Goal: Information Seeking & Learning: Learn about a topic

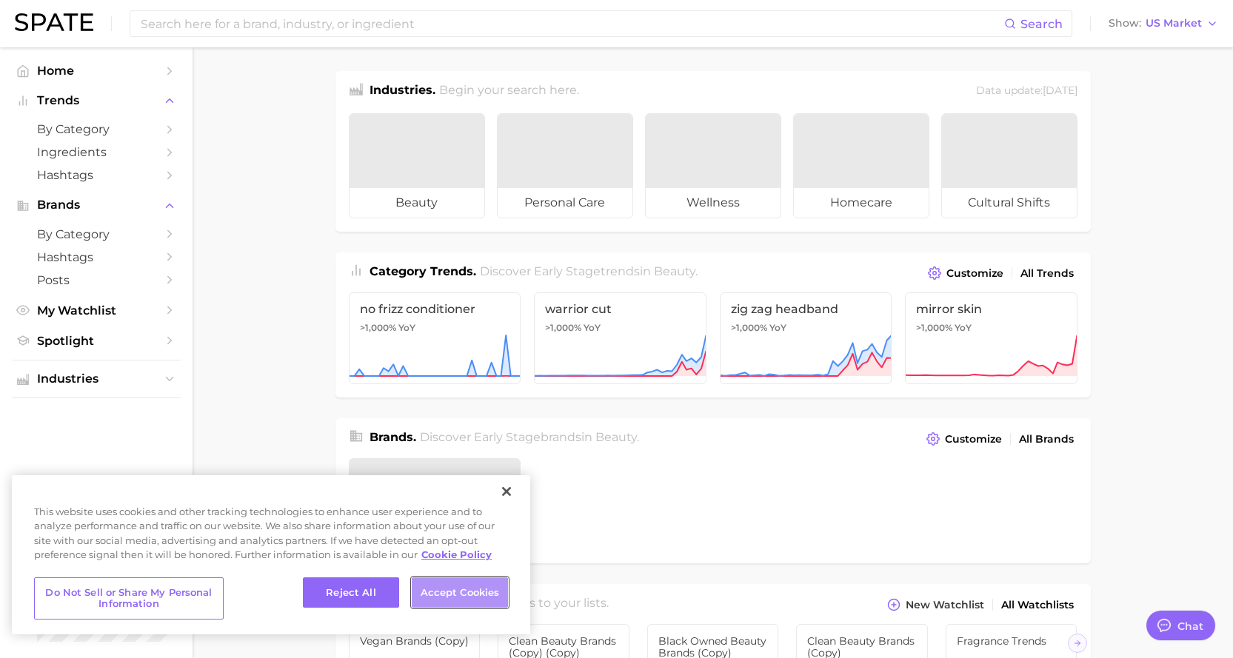
click at [443, 589] on button "Accept Cookies" at bounding box center [460, 593] width 96 height 31
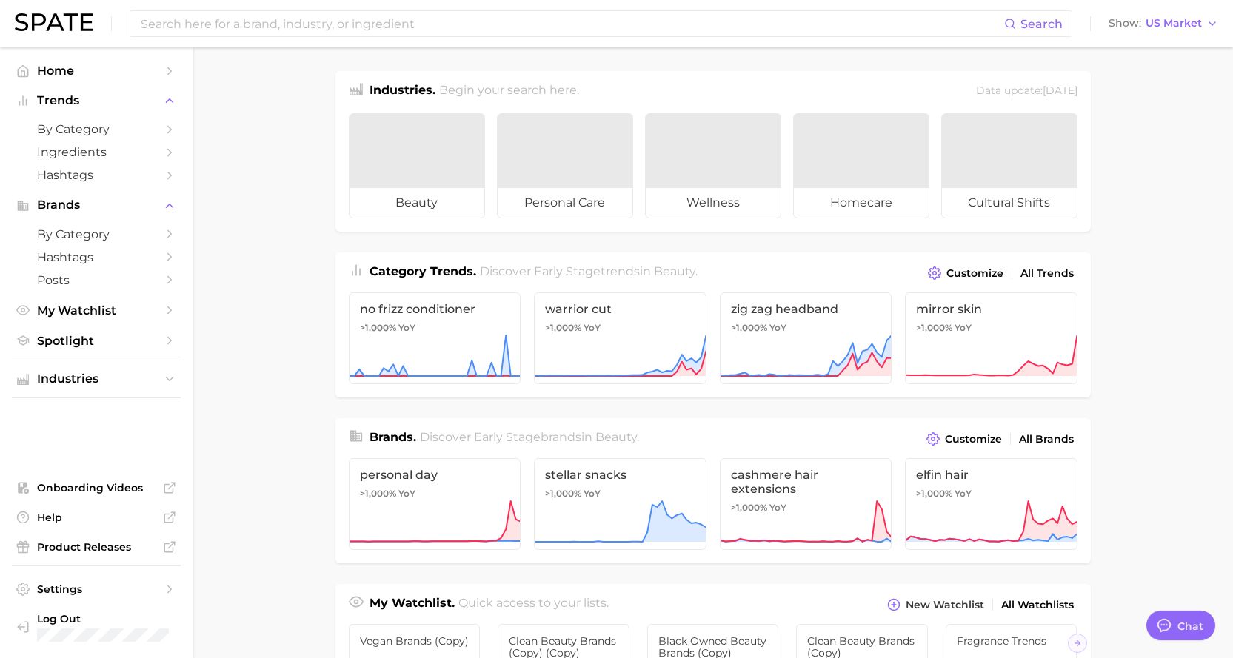
type textarea "x"
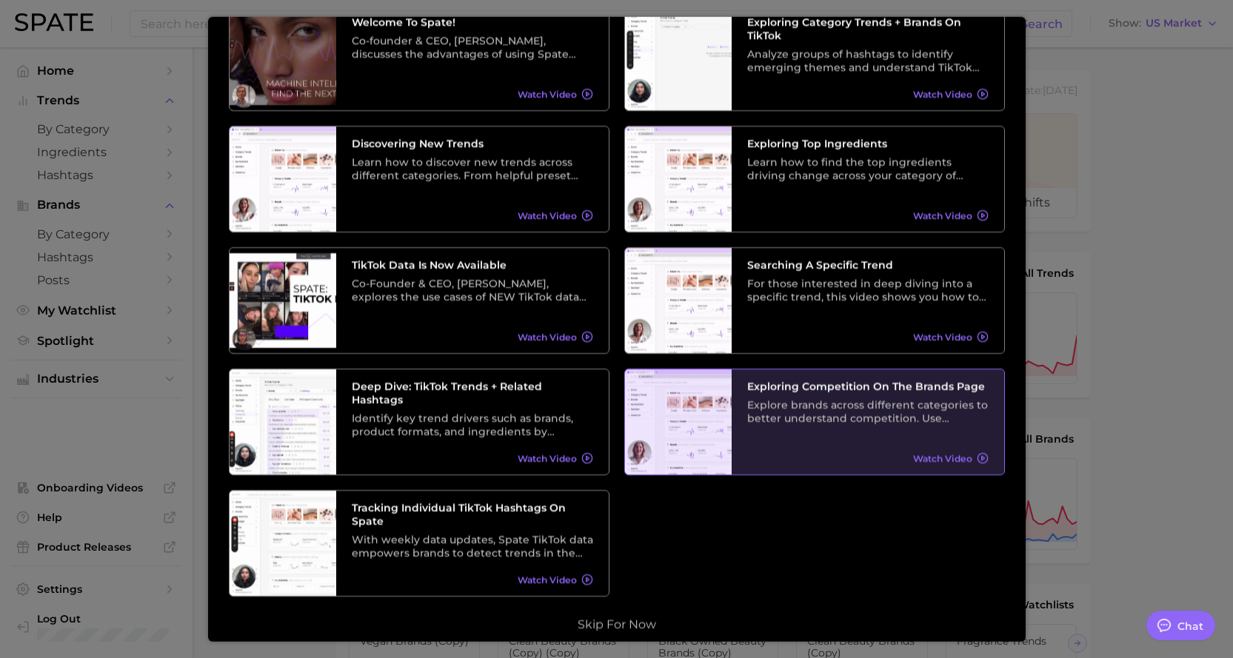
scroll to position [107, 0]
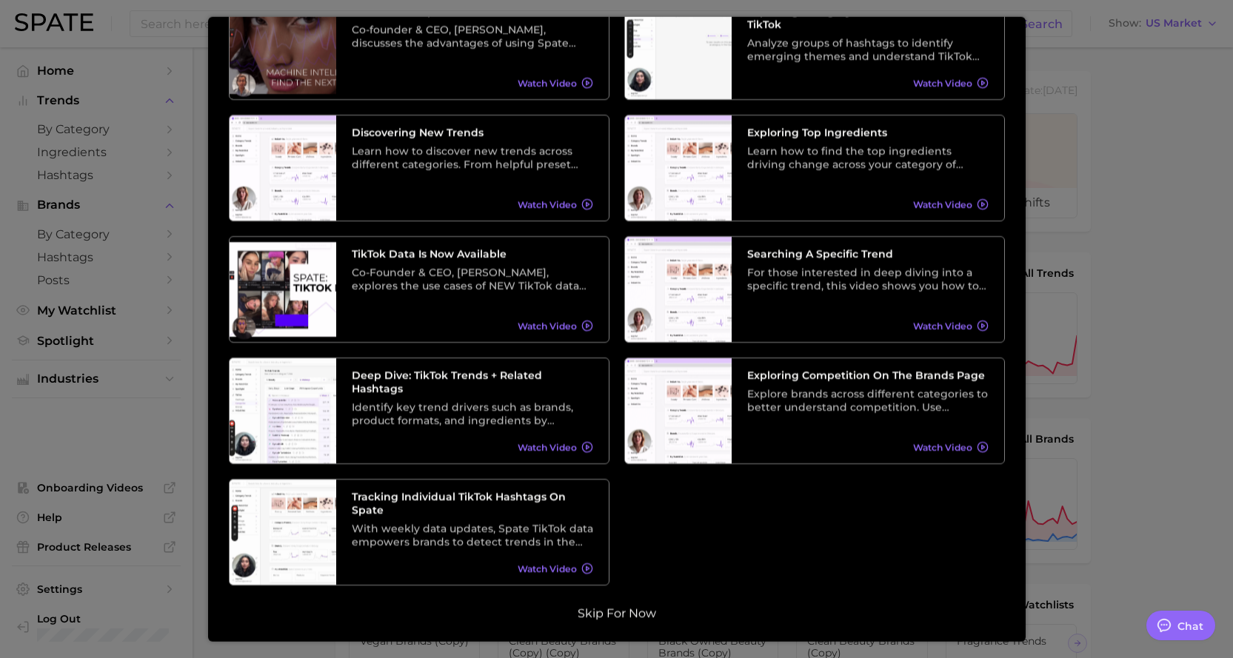
click at [626, 612] on button "Skip for now" at bounding box center [616, 613] width 87 height 15
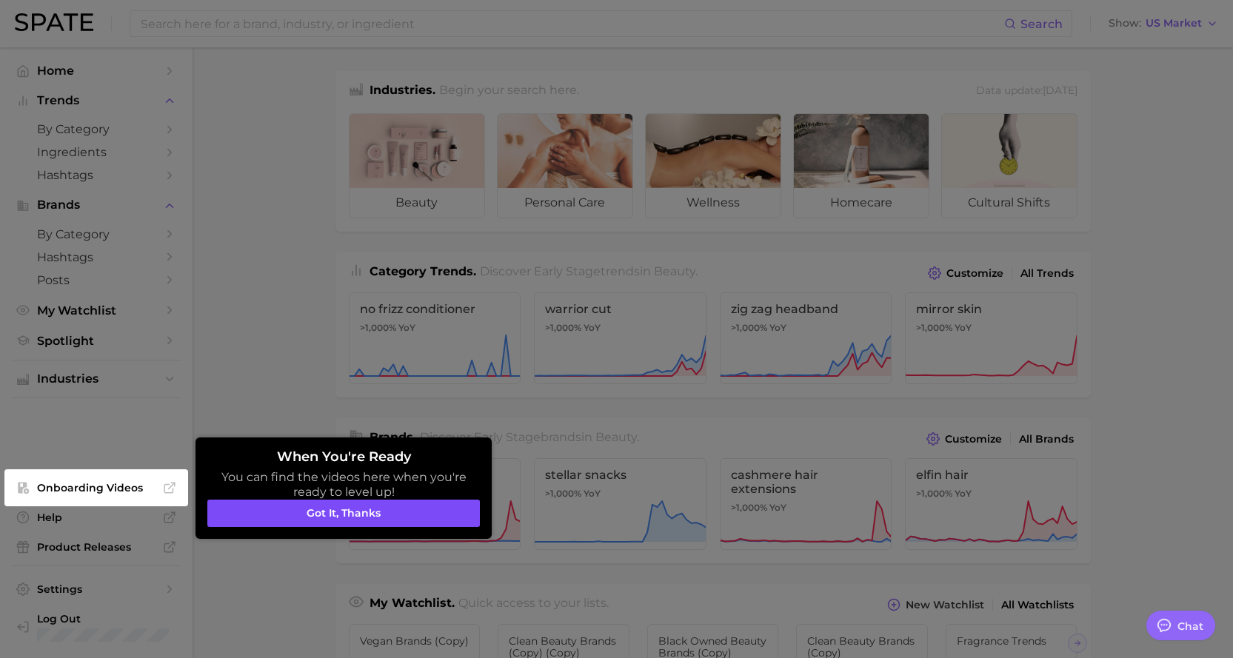
click at [393, 509] on button "Got it, thanks" at bounding box center [343, 514] width 272 height 28
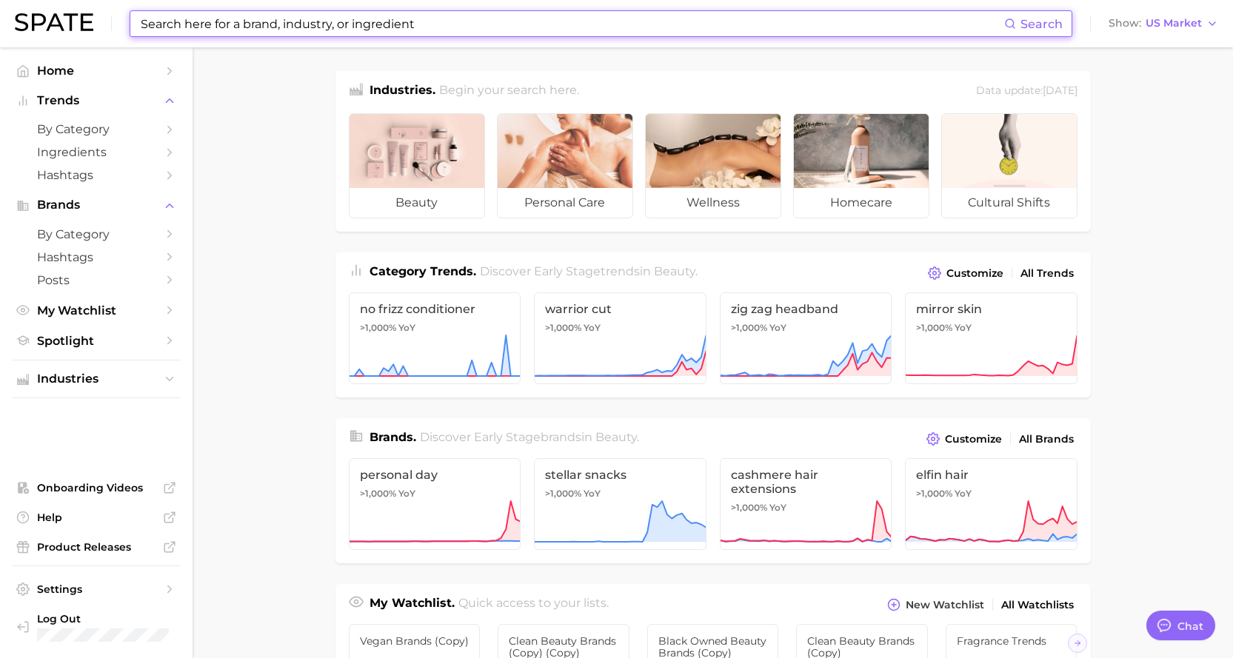
click at [241, 29] on input at bounding box center [571, 23] width 865 height 25
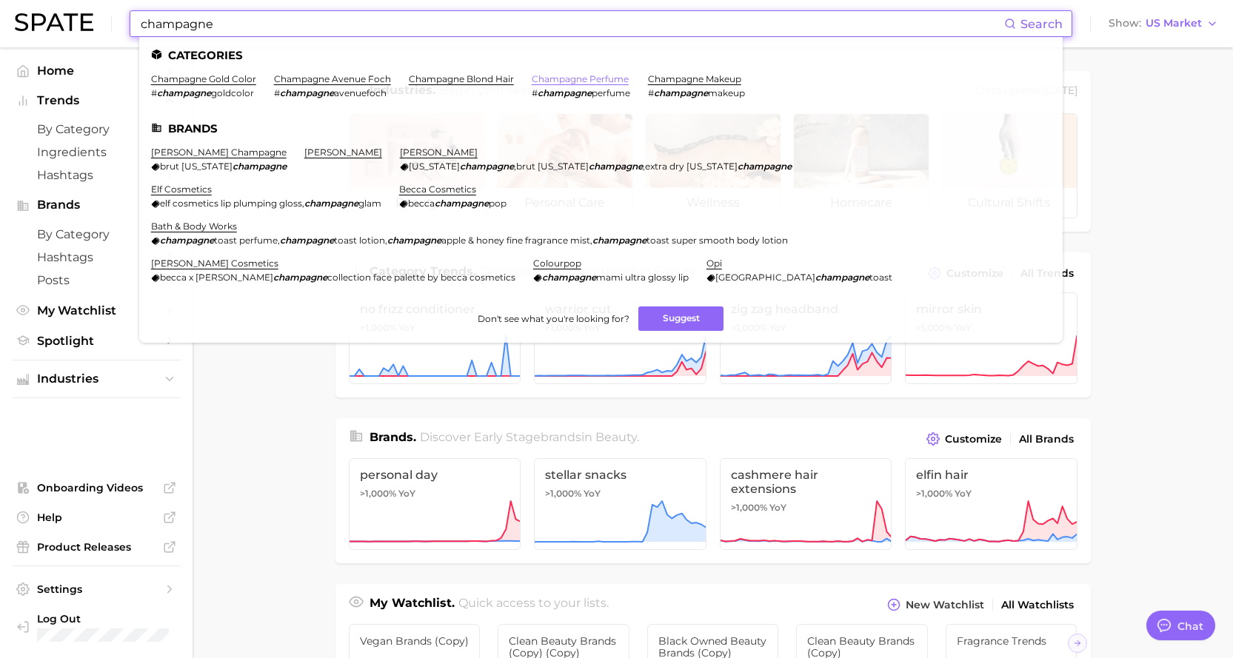
type input "champagne"
click at [572, 76] on link "champagne perfume" at bounding box center [580, 78] width 97 height 11
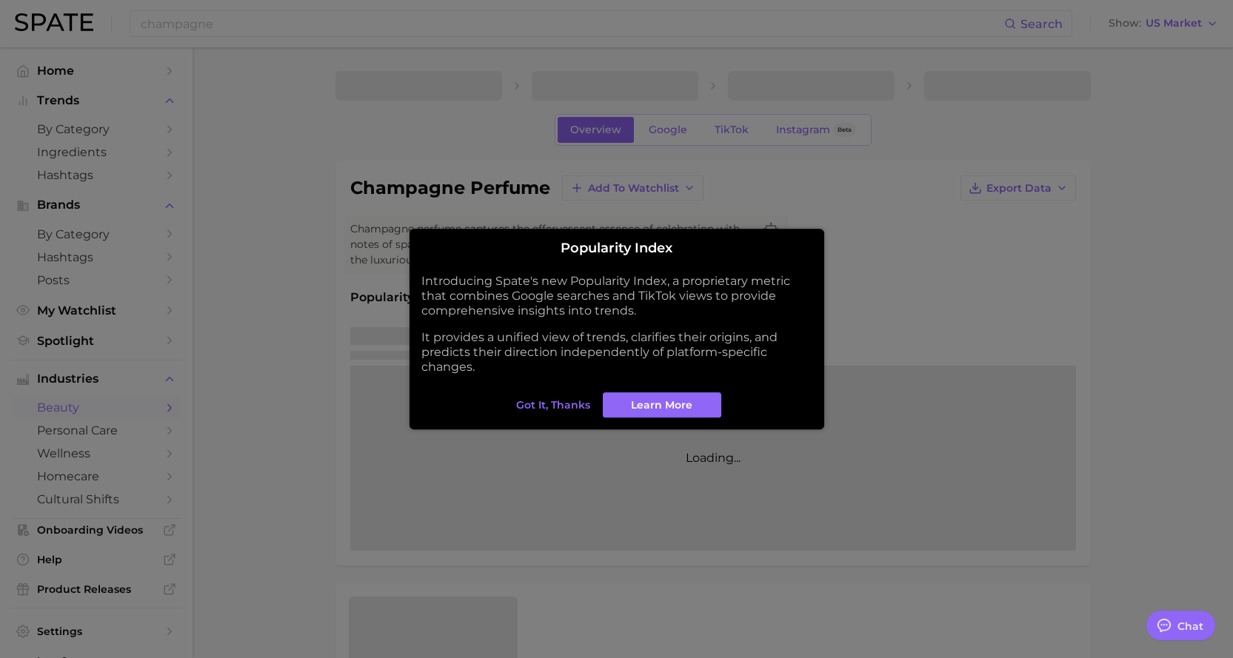
type textarea "x"
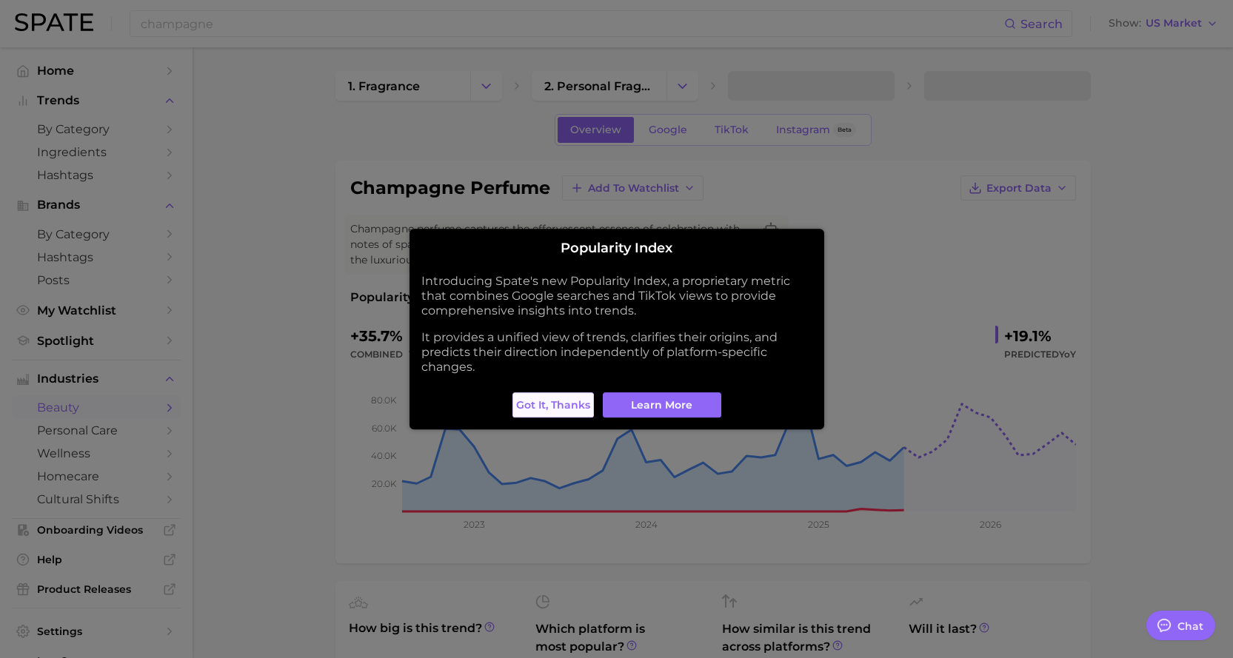
click at [571, 404] on span "Got it, thanks" at bounding box center [553, 405] width 74 height 13
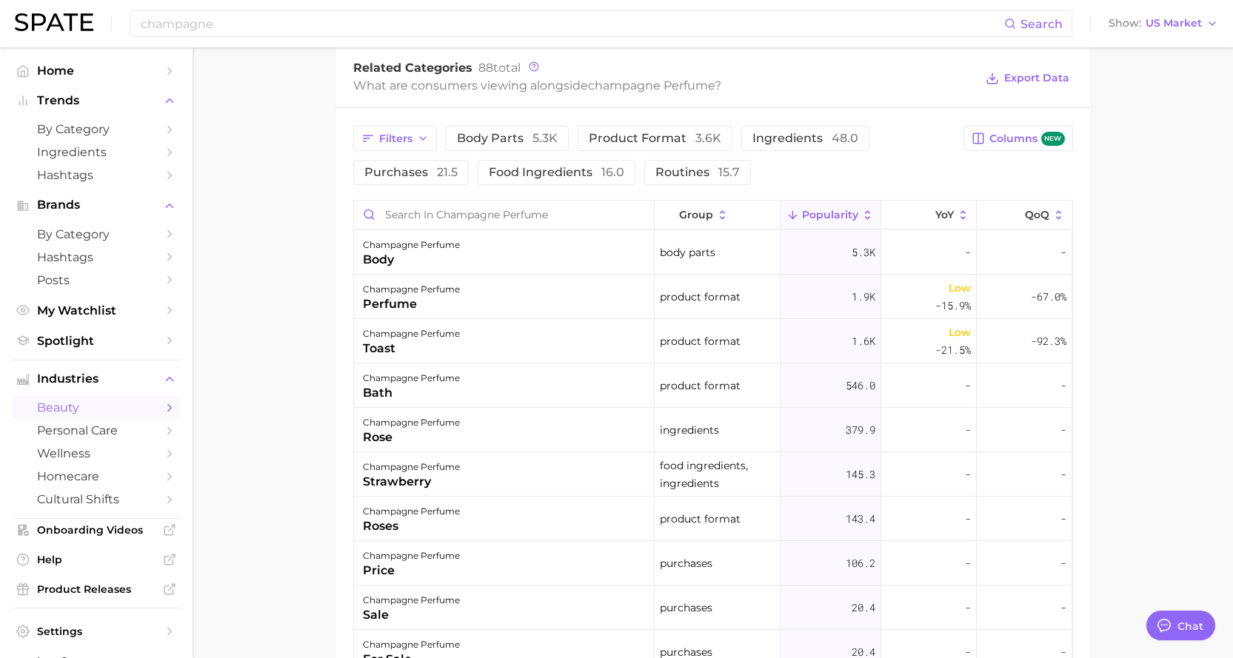
click at [203, 78] on main "1. fragrance 2. personal fragrance 3. perfume products 4. champagne perfume Ove…" at bounding box center [713, 128] width 1040 height 1643
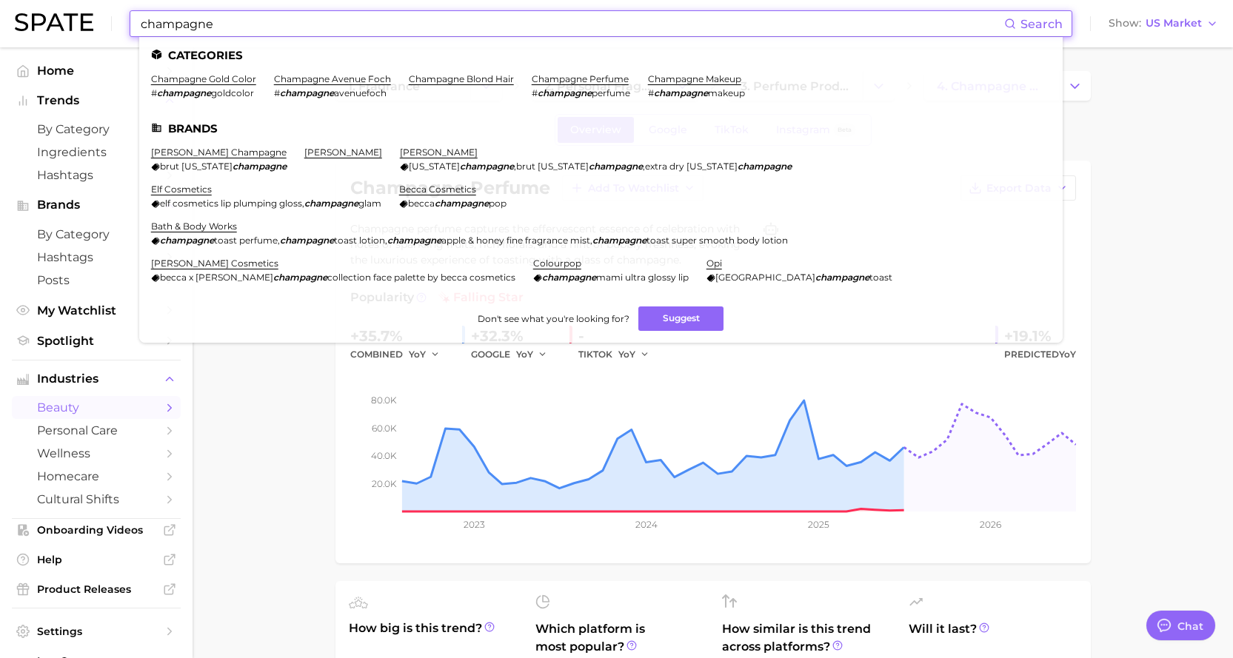
drag, startPoint x: 350, startPoint y: 21, endPoint x: 55, endPoint y: 0, distance: 296.2
click at [55, 0] on div "champagne Search Categories champagne gold color # champagne goldcolor champagn…" at bounding box center [616, 23] width 1203 height 47
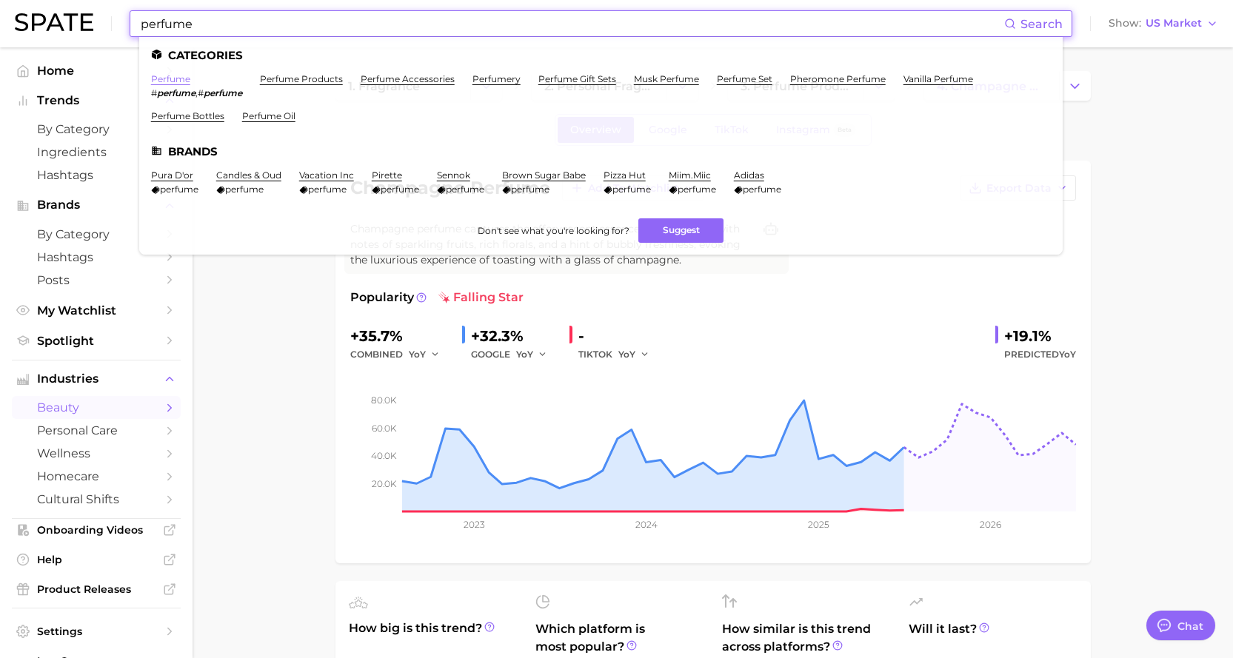
type input "perfume"
click at [172, 79] on link "perfume" at bounding box center [170, 78] width 39 height 11
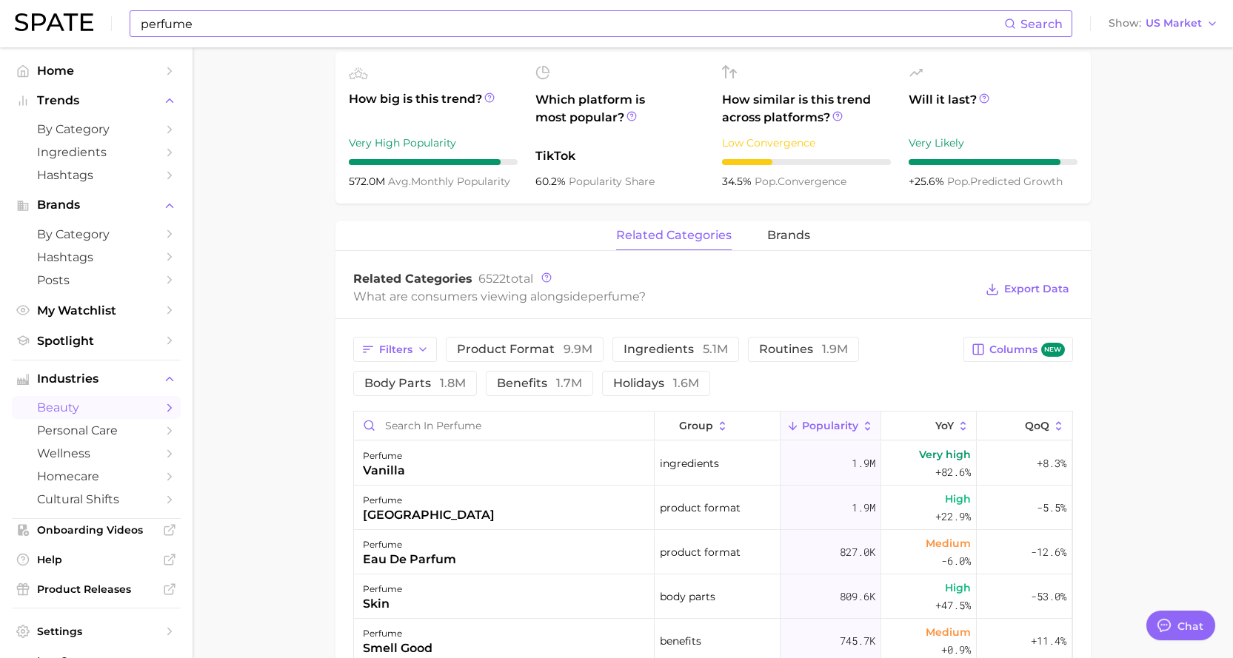
scroll to position [518, 0]
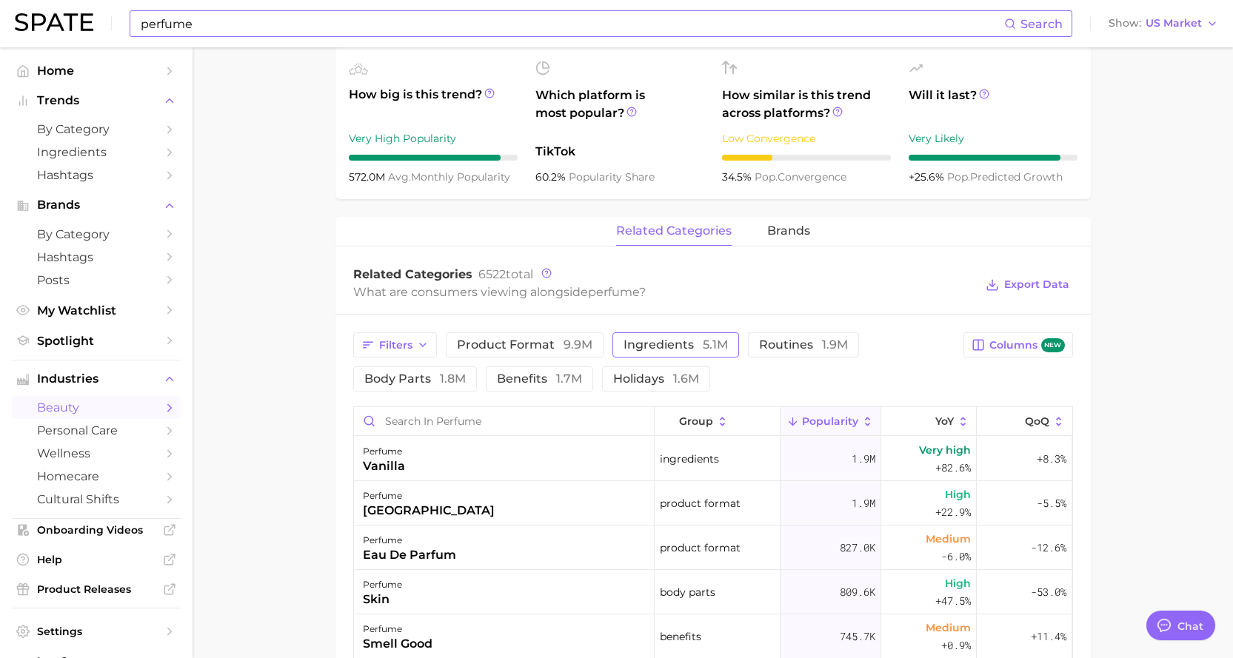
click at [625, 347] on span "ingredients 5.1m" at bounding box center [675, 345] width 104 height 12
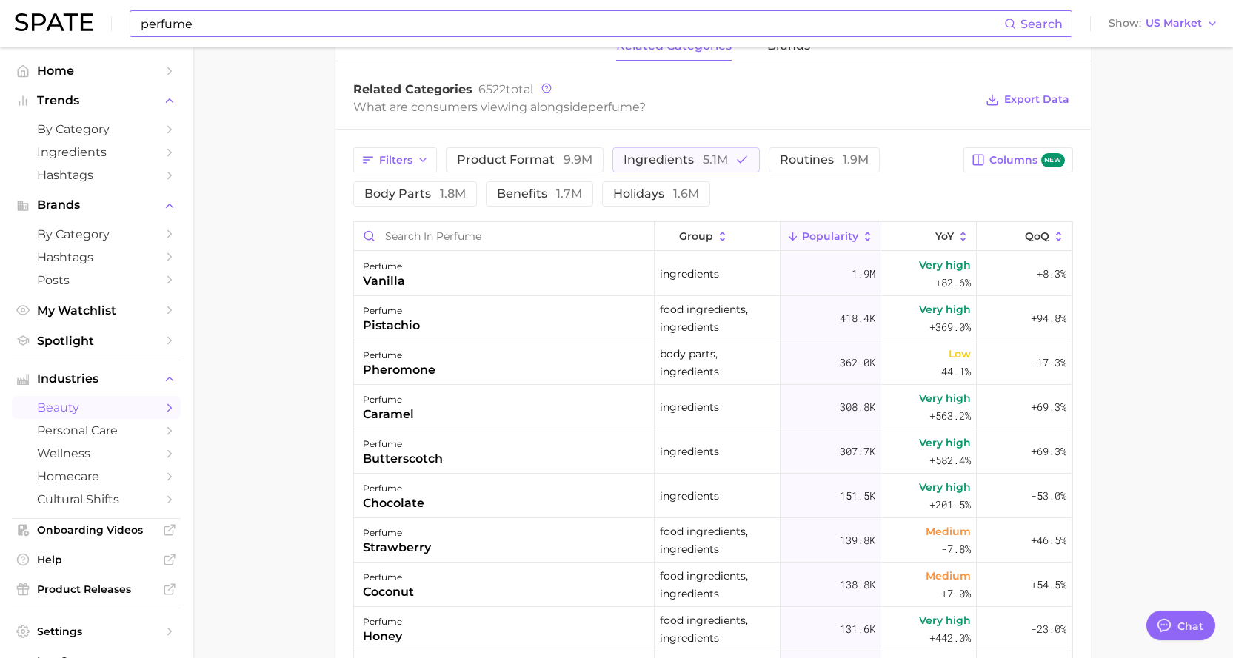
scroll to position [740, 0]
